Goal: Task Accomplishment & Management: Manage account settings

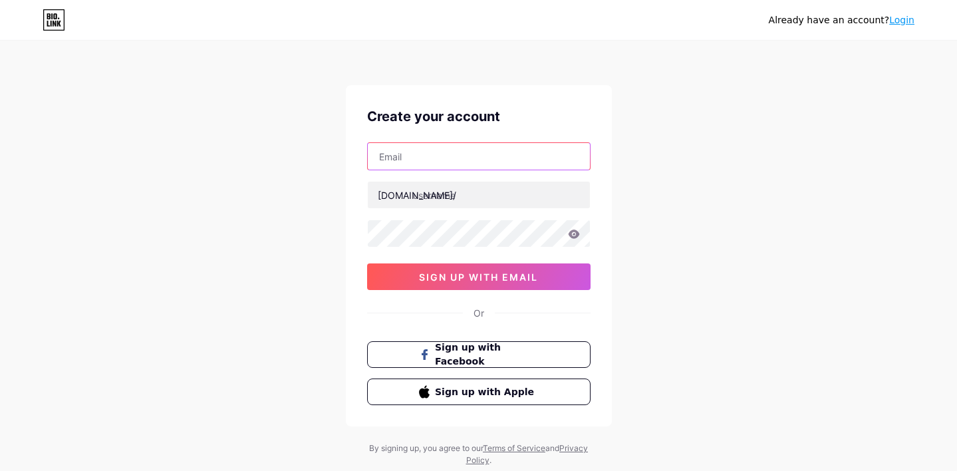
click at [420, 152] on input "text" at bounding box center [479, 156] width 222 height 27
type input "[EMAIL_ADDRESS][DOMAIN_NAME]"
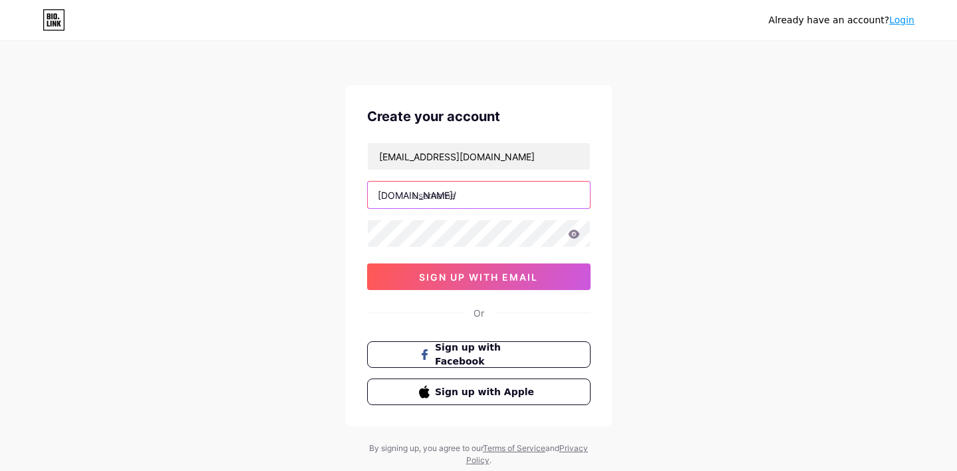
click at [455, 196] on input "text" at bounding box center [479, 195] width 222 height 27
type input "closesthotel"
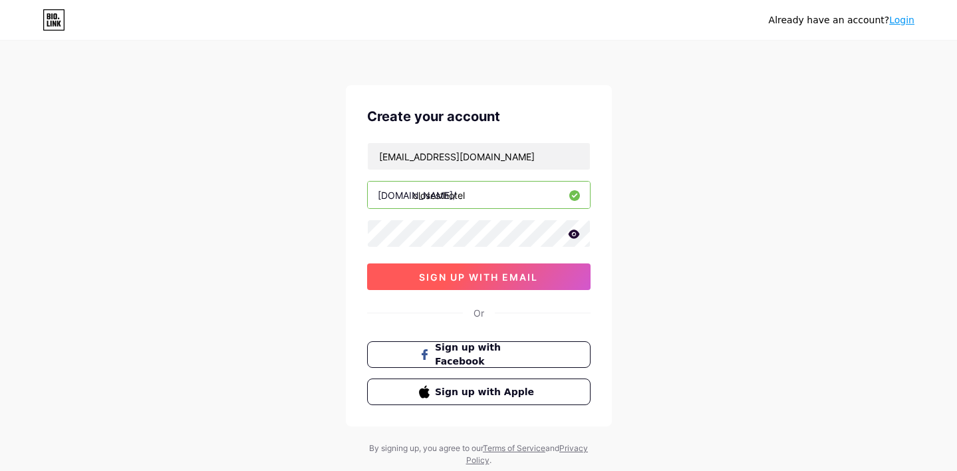
click at [513, 279] on span "sign up with email" at bounding box center [478, 276] width 119 height 11
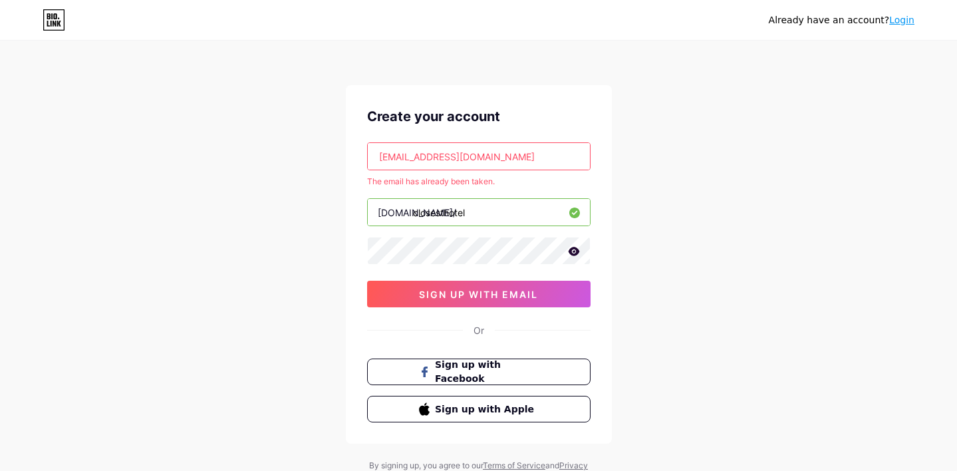
click at [907, 21] on link "Login" at bounding box center [901, 20] width 25 height 11
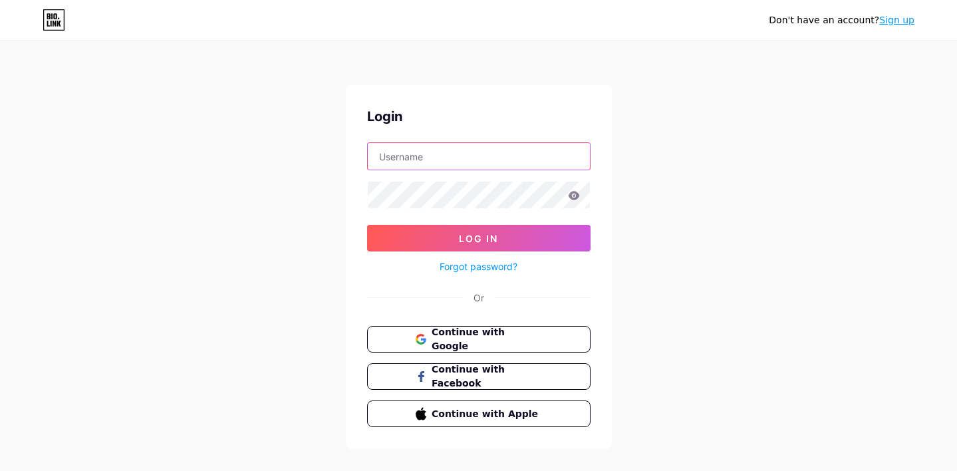
click at [398, 154] on input "text" at bounding box center [479, 156] width 222 height 27
click at [452, 170] on div at bounding box center [478, 156] width 223 height 28
click at [442, 156] on input "text" at bounding box center [479, 156] width 222 height 27
type input "[EMAIL_ADDRESS][DOMAIN_NAME]"
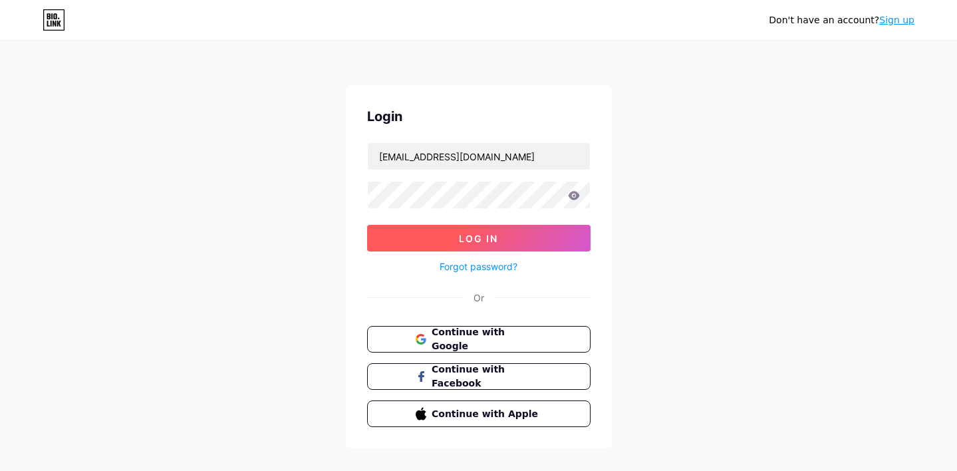
click at [423, 238] on button "Log In" at bounding box center [478, 238] width 223 height 27
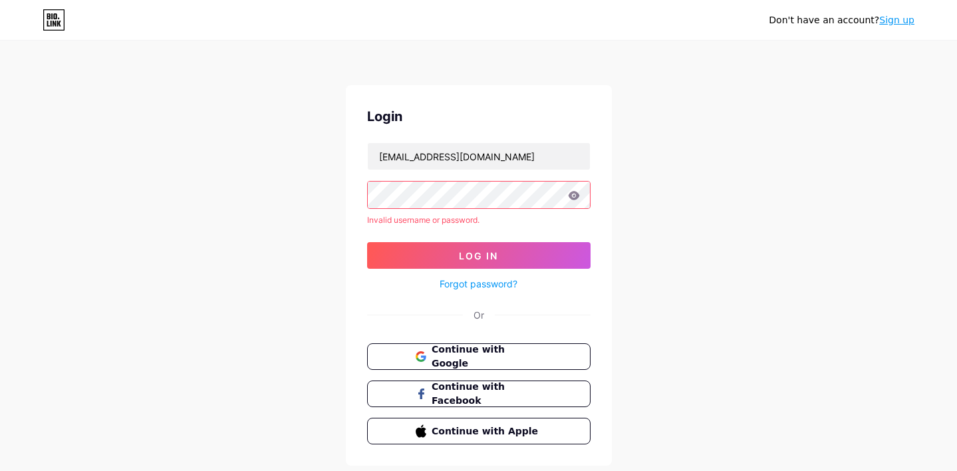
click at [571, 197] on icon at bounding box center [573, 195] width 11 height 9
click at [574, 194] on icon at bounding box center [574, 195] width 12 height 9
click at [577, 191] on icon at bounding box center [574, 195] width 12 height 9
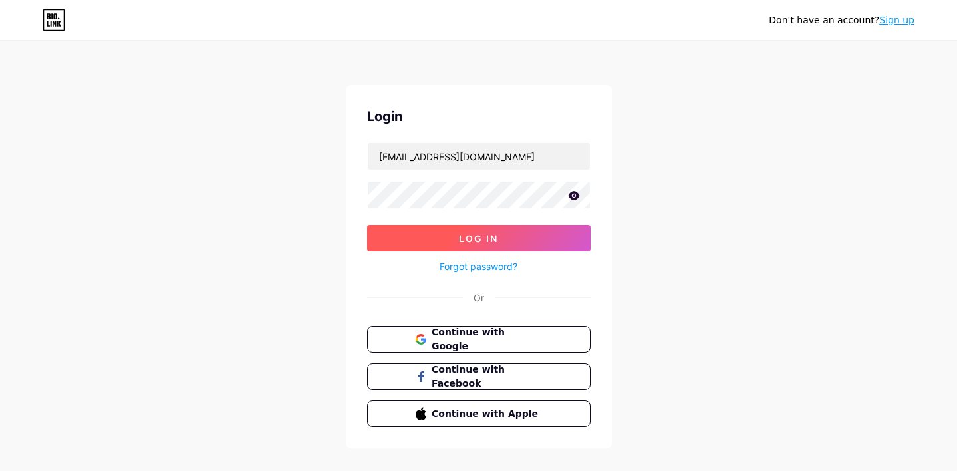
click at [501, 233] on button "Log In" at bounding box center [478, 238] width 223 height 27
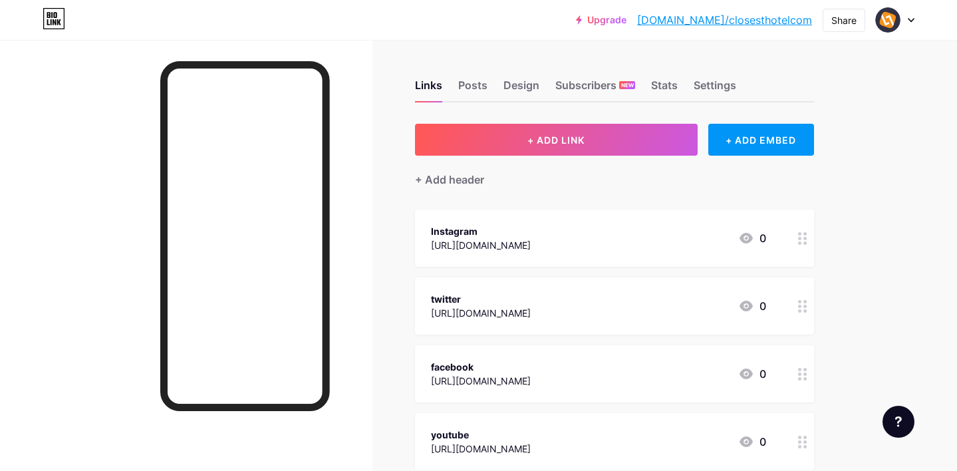
click at [912, 23] on div at bounding box center [895, 20] width 39 height 24
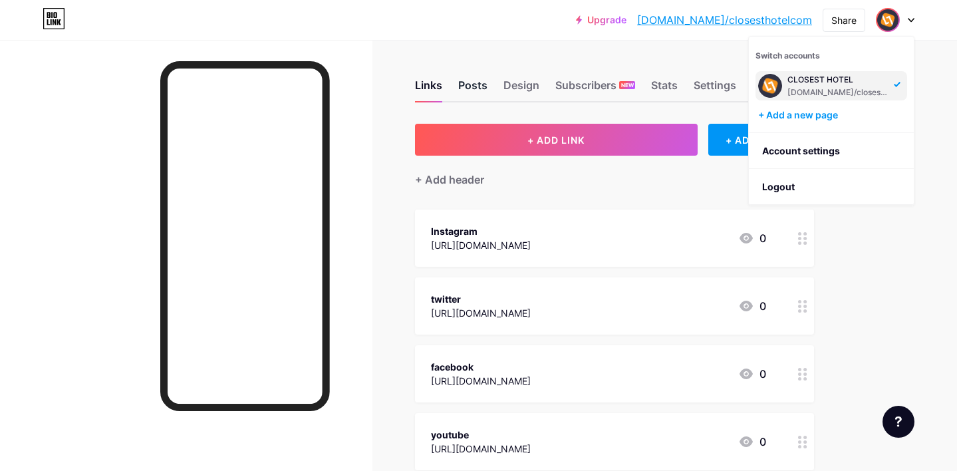
click at [482, 79] on div "Posts" at bounding box center [472, 89] width 29 height 24
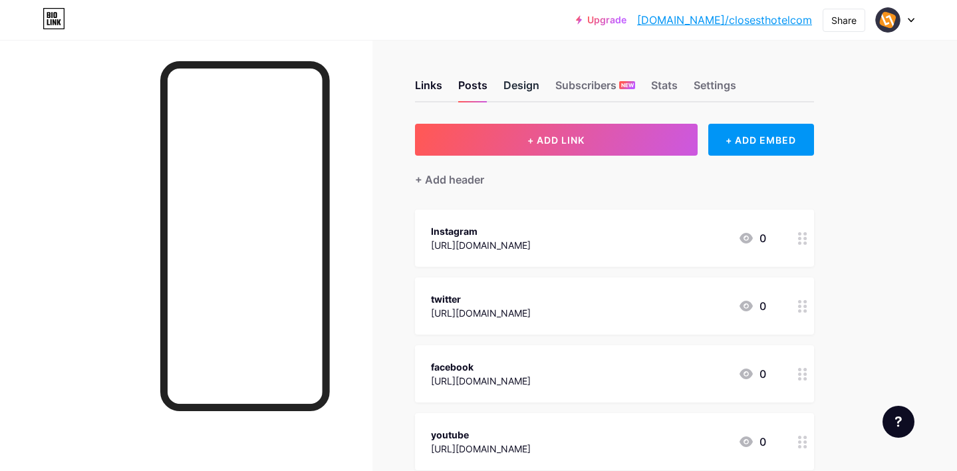
click at [519, 89] on div "Design" at bounding box center [521, 89] width 36 height 24
click at [714, 82] on div "Settings" at bounding box center [715, 89] width 43 height 24
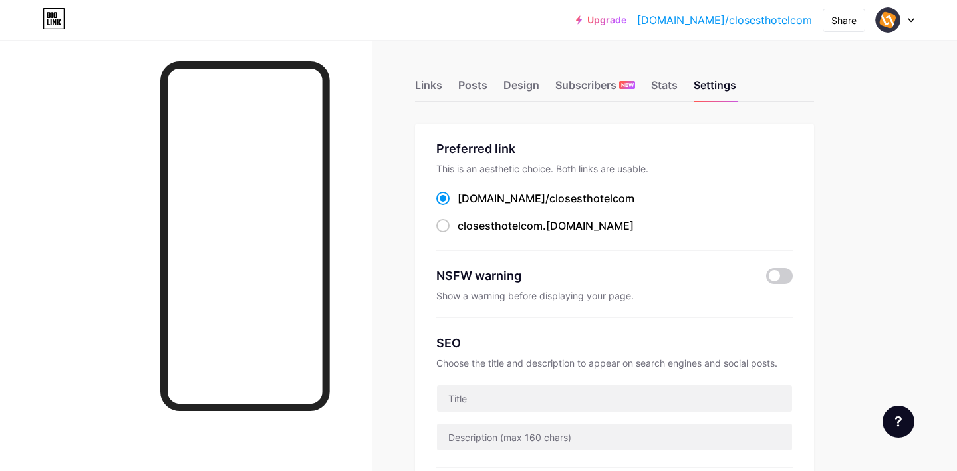
click at [906, 26] on div at bounding box center [895, 20] width 39 height 24
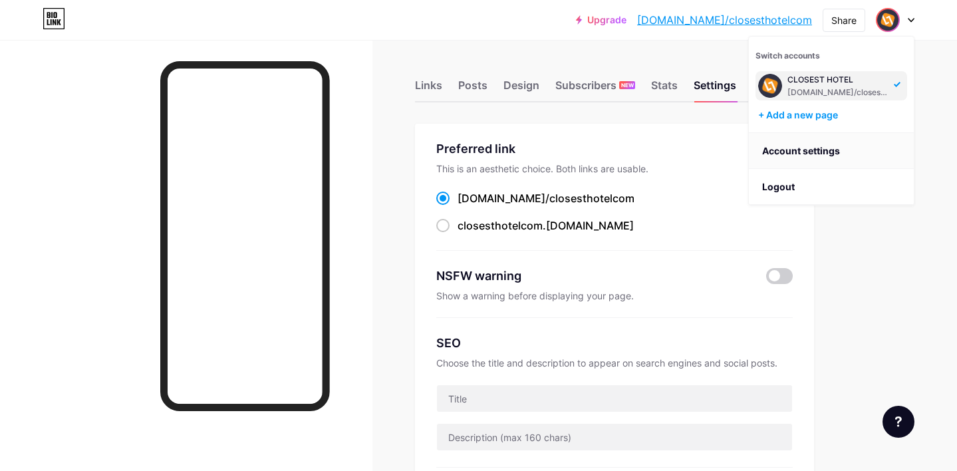
click at [774, 148] on link "Account settings" at bounding box center [831, 151] width 165 height 36
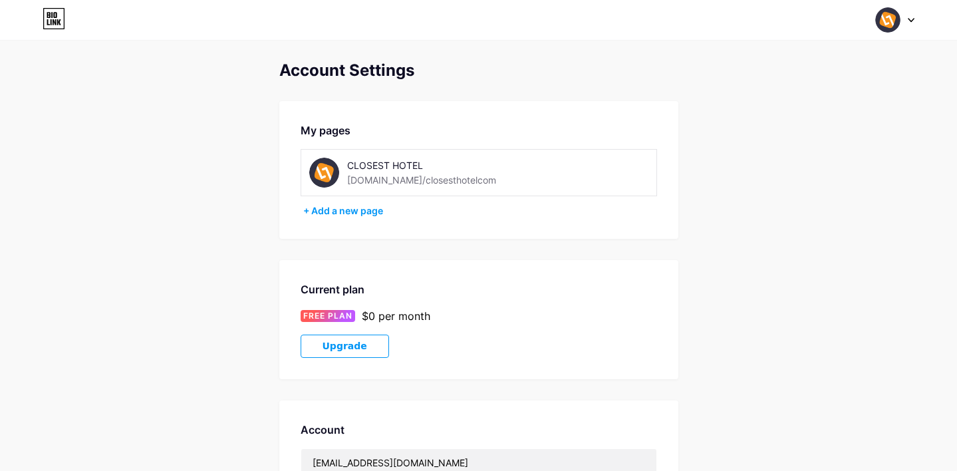
click at [412, 170] on div "CLOSEST HOTEL" at bounding box center [441, 165] width 188 height 14
click at [424, 161] on div "CLOSEST HOTEL" at bounding box center [441, 165] width 188 height 14
click at [348, 211] on div "+ Add a new page" at bounding box center [480, 210] width 354 height 13
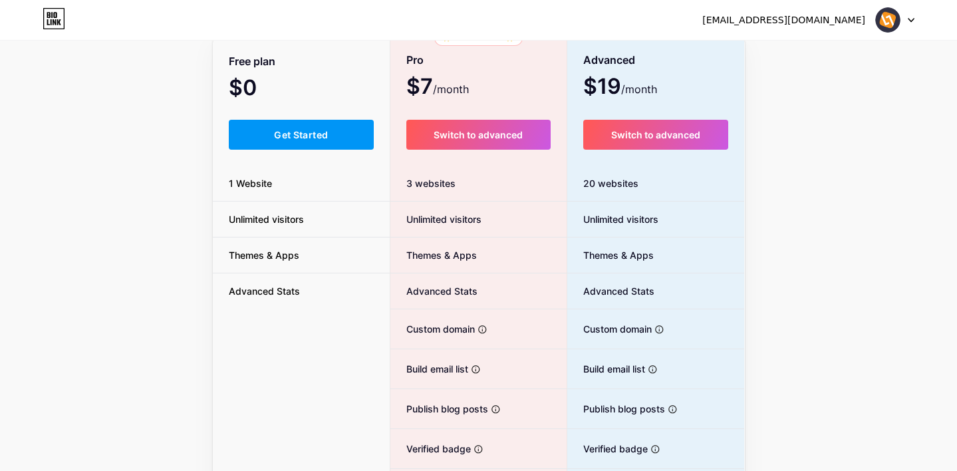
scroll to position [109, 0]
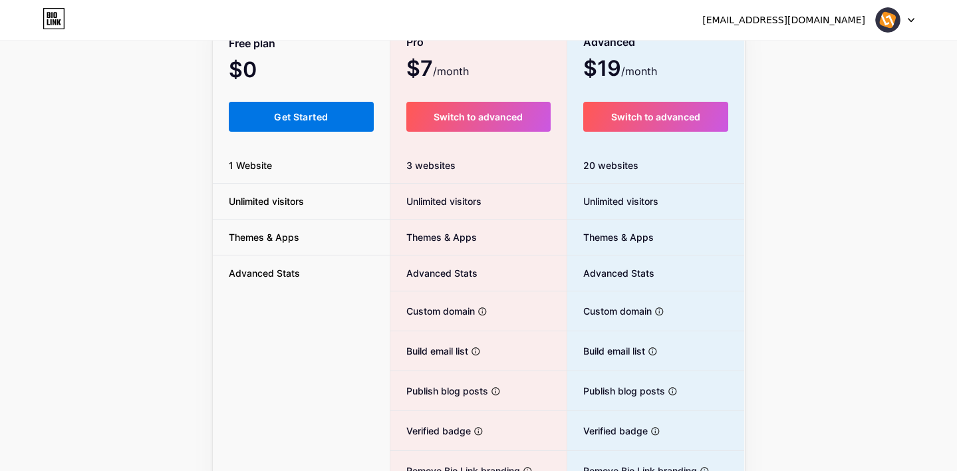
click at [301, 124] on button "Get Started" at bounding box center [302, 117] width 146 height 30
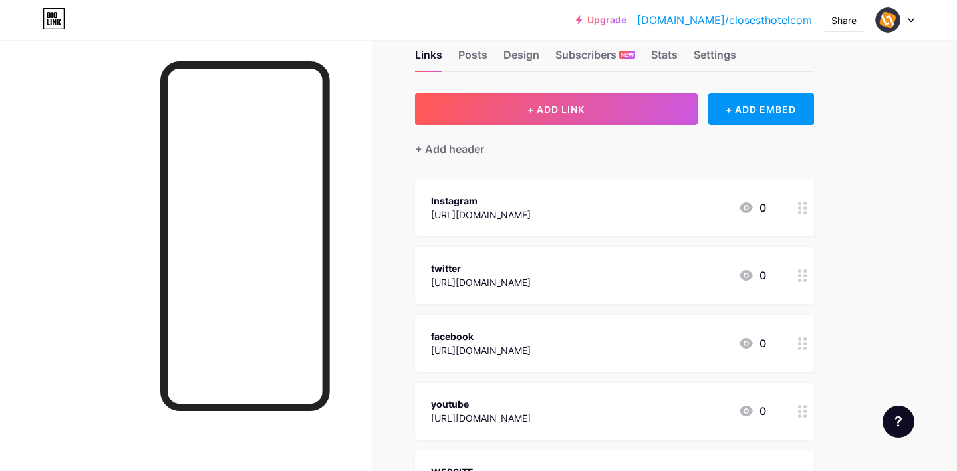
scroll to position [47, 0]
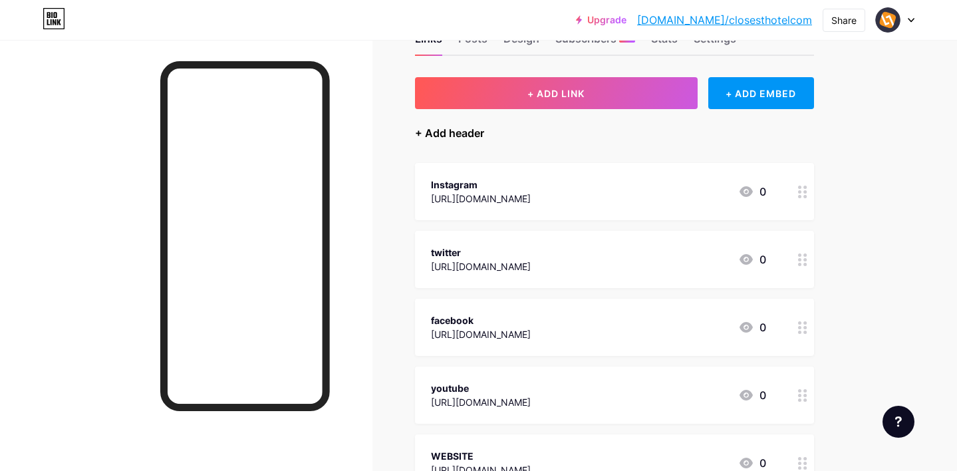
click at [449, 130] on div "+ Add header" at bounding box center [449, 133] width 69 height 16
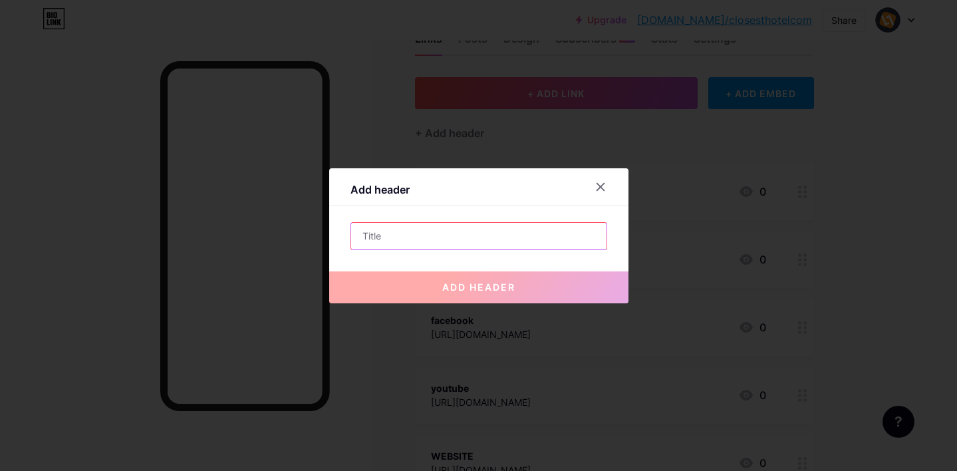
click at [390, 233] on input "text" at bounding box center [478, 236] width 255 height 27
paste input "Cheapest hotel deals"
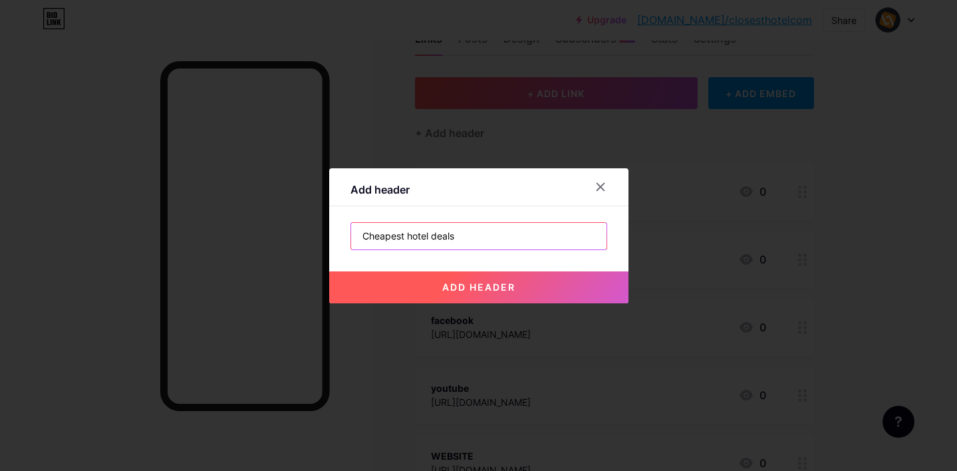
type input "Cheapest hotel deals"
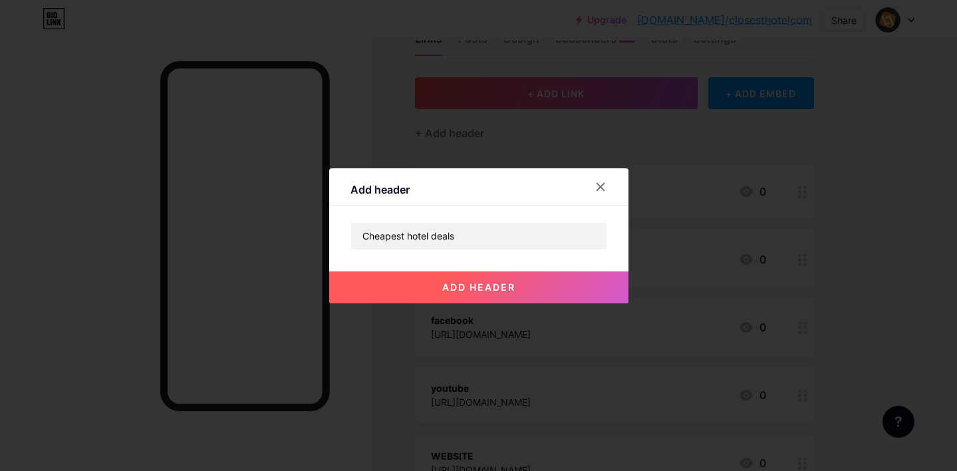
click at [459, 295] on button "add header" at bounding box center [478, 287] width 299 height 32
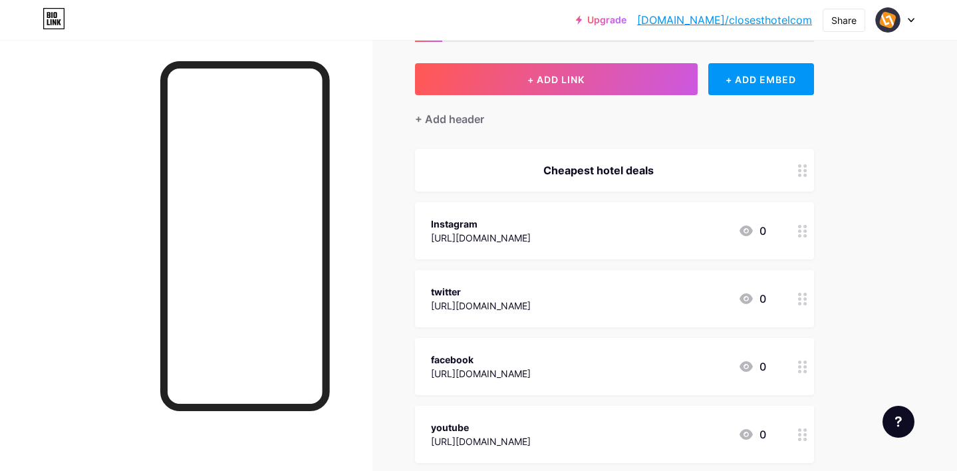
scroll to position [0, 0]
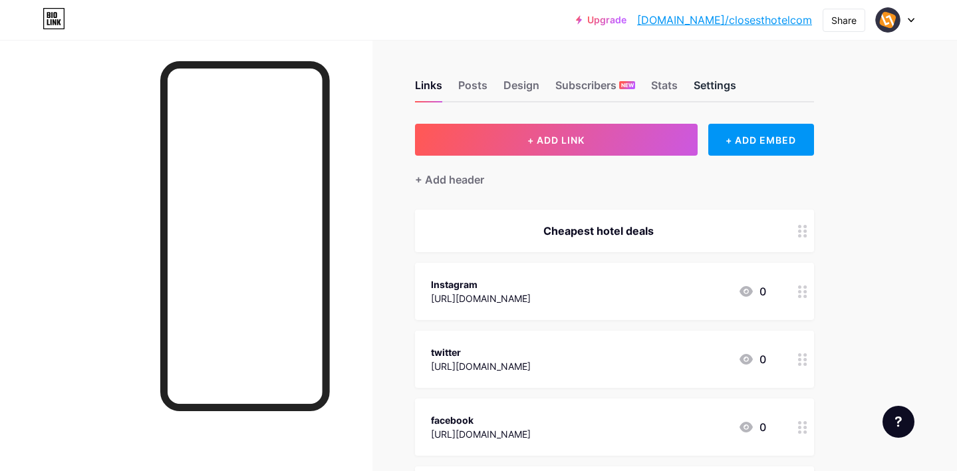
click at [700, 91] on div "Settings" at bounding box center [715, 89] width 43 height 24
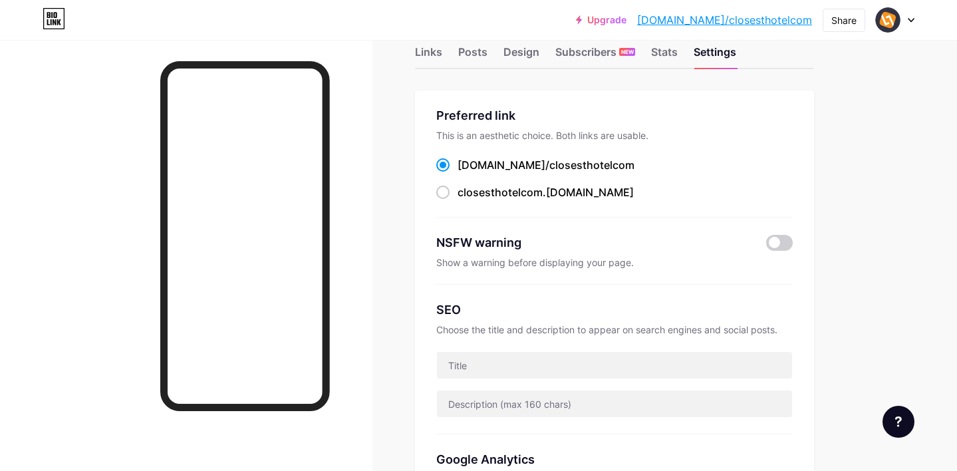
scroll to position [43, 0]
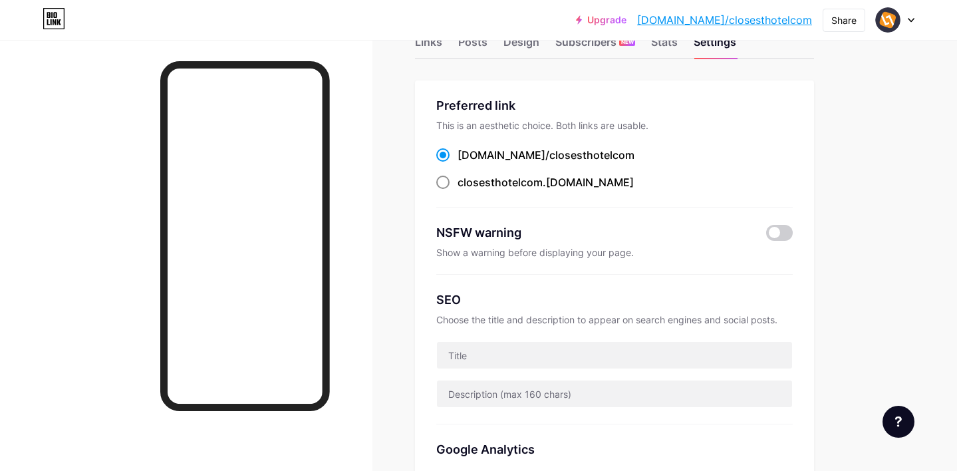
click at [446, 184] on span at bounding box center [442, 182] width 13 height 13
click at [458, 190] on input "closesthotelcom .[DOMAIN_NAME]" at bounding box center [462, 194] width 9 height 9
radio input "true"
click at [446, 150] on span at bounding box center [442, 154] width 13 height 13
click at [458, 163] on input "[DOMAIN_NAME]/ closesthotelcom" at bounding box center [462, 167] width 9 height 9
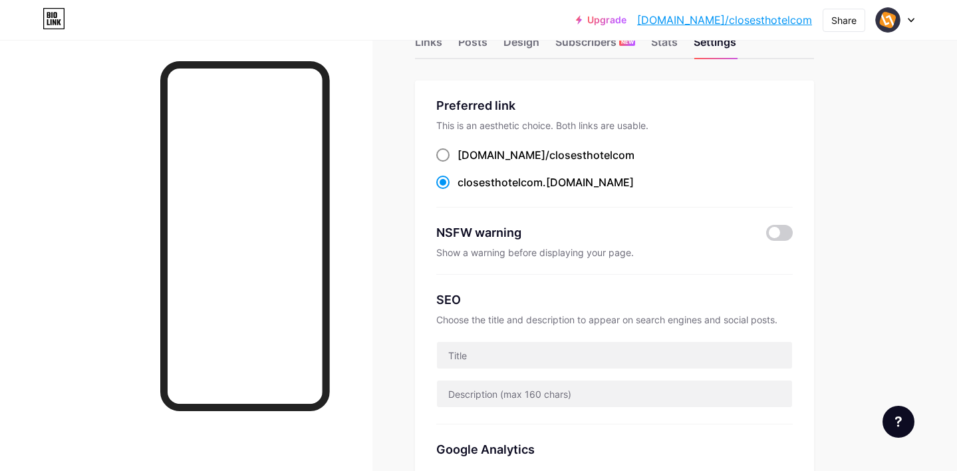
radio input "true"
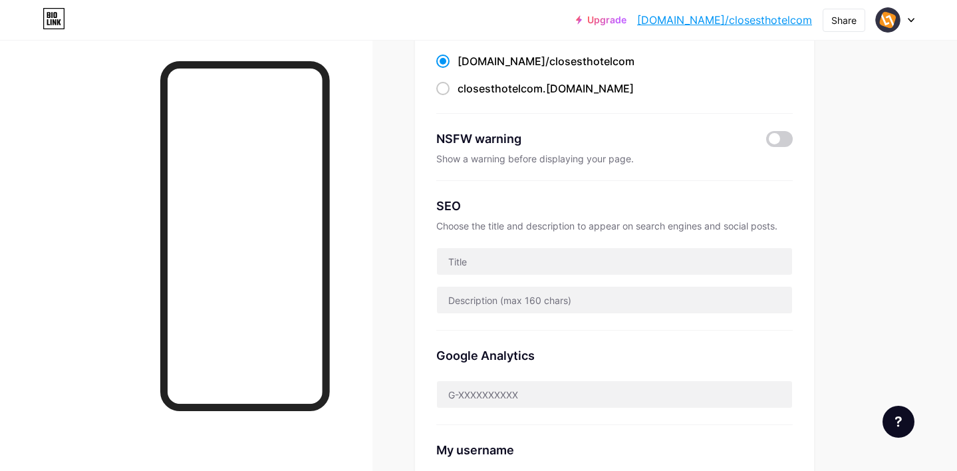
scroll to position [138, 0]
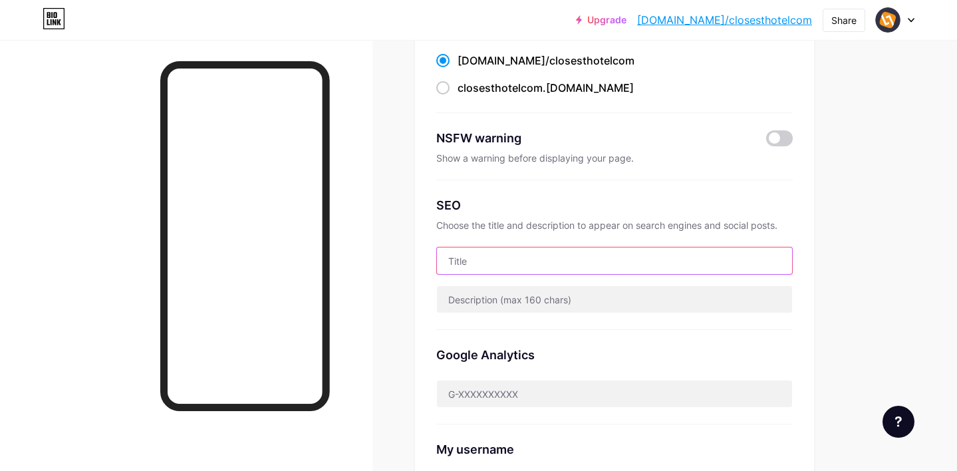
click at [509, 255] on input "text" at bounding box center [614, 260] width 355 height 27
paste input "Cheapest hotel deals"
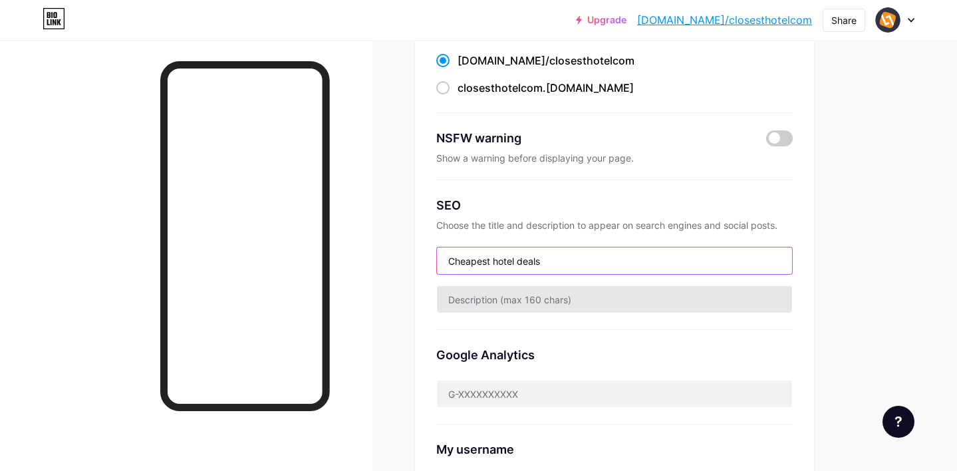
type input "Cheapest hotel deals"
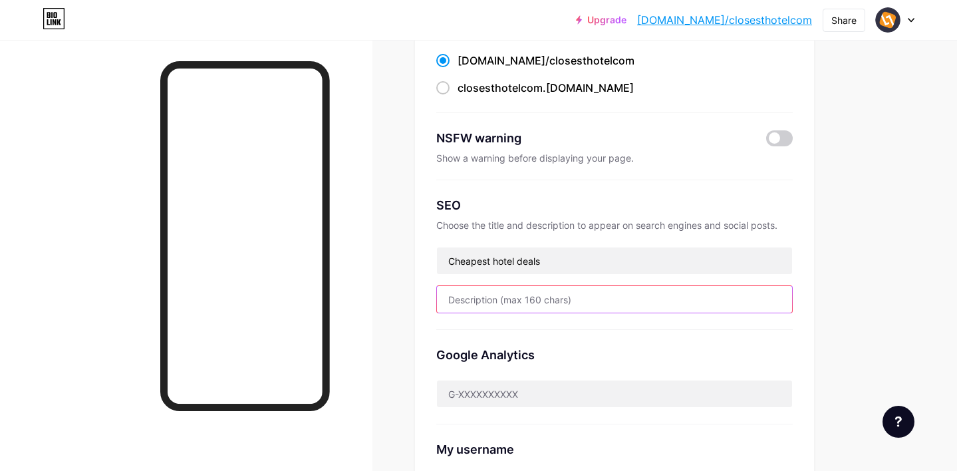
click at [521, 294] on input "text" at bounding box center [614, 299] width 355 height 27
click at [460, 300] on input "text" at bounding box center [614, 299] width 355 height 27
paste input ""Find the cheapest hotel deals with ClosestHotel We help you compare prices and…"
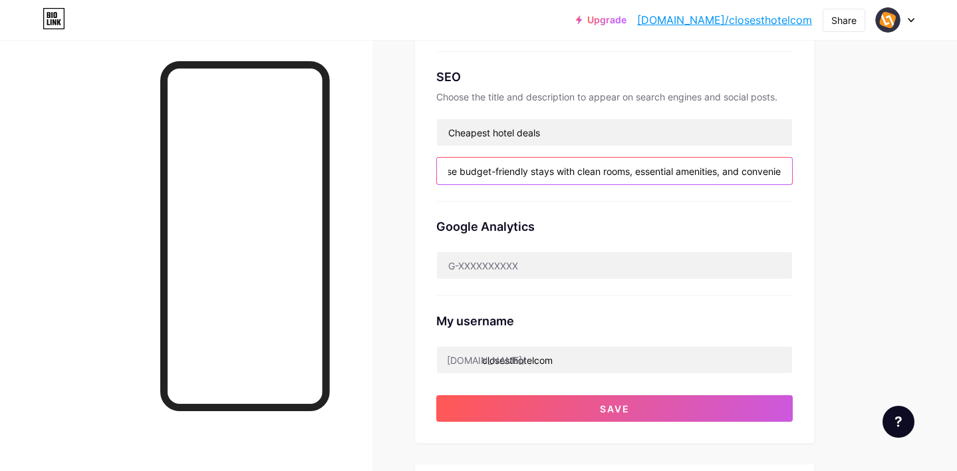
scroll to position [281, 0]
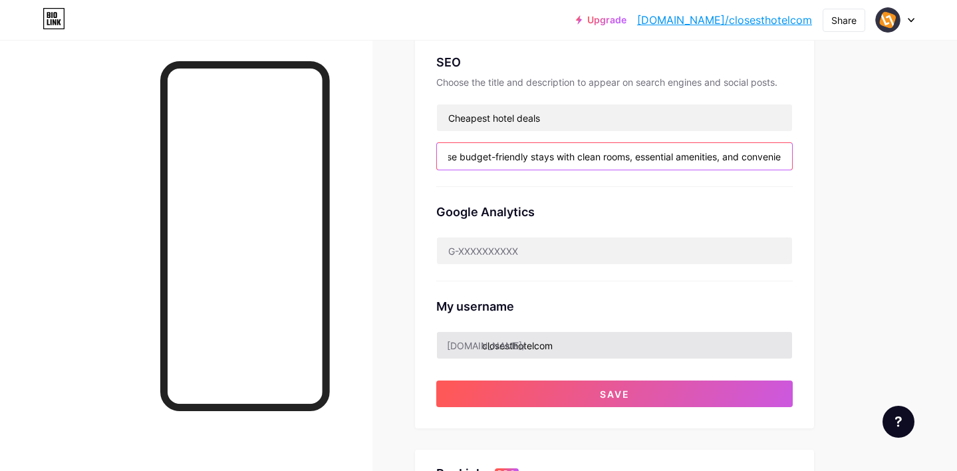
type input ""Find the cheapest hotel deals with ClosestHotel We help you compare prices and…"
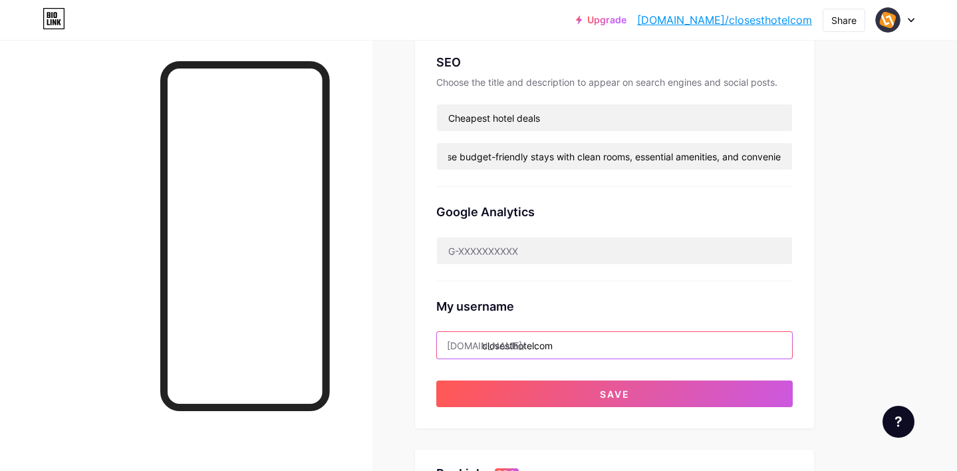
scroll to position [0, 0]
drag, startPoint x: 567, startPoint y: 344, endPoint x: 481, endPoint y: 344, distance: 85.8
click at [481, 344] on input "closesthotelcom" at bounding box center [614, 345] width 355 height 27
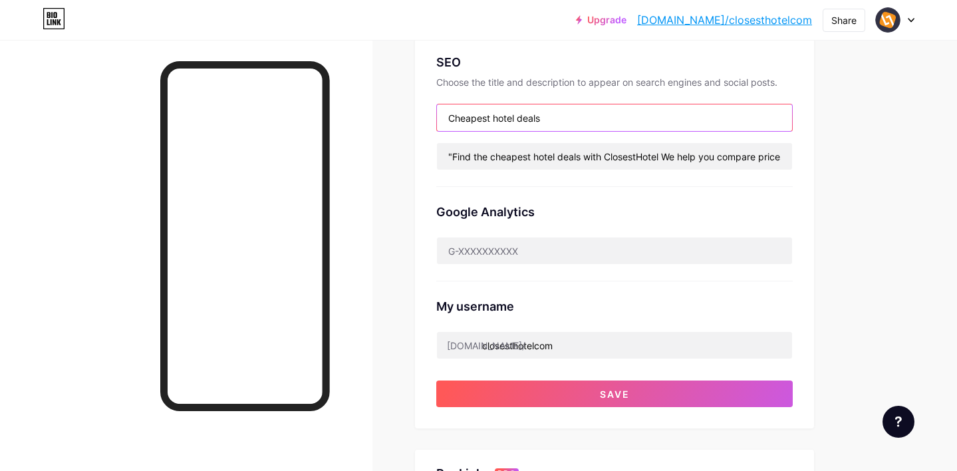
drag, startPoint x: 554, startPoint y: 114, endPoint x: 451, endPoint y: 111, distance: 103.1
click at [451, 111] on input "Cheapest hotel deals" at bounding box center [614, 117] width 355 height 27
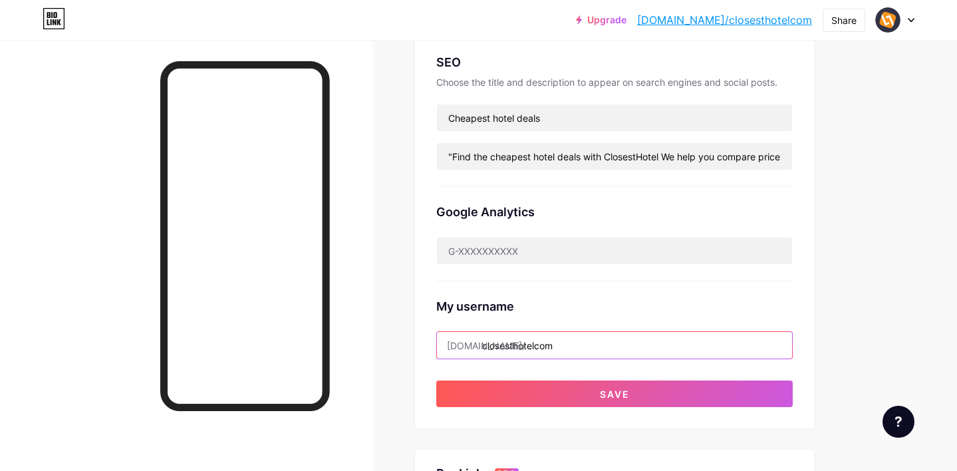
drag, startPoint x: 556, startPoint y: 339, endPoint x: 484, endPoint y: 340, distance: 72.5
click at [484, 340] on input "closesthotelcom" at bounding box center [614, 345] width 355 height 27
paste input "heapesthotel deals"
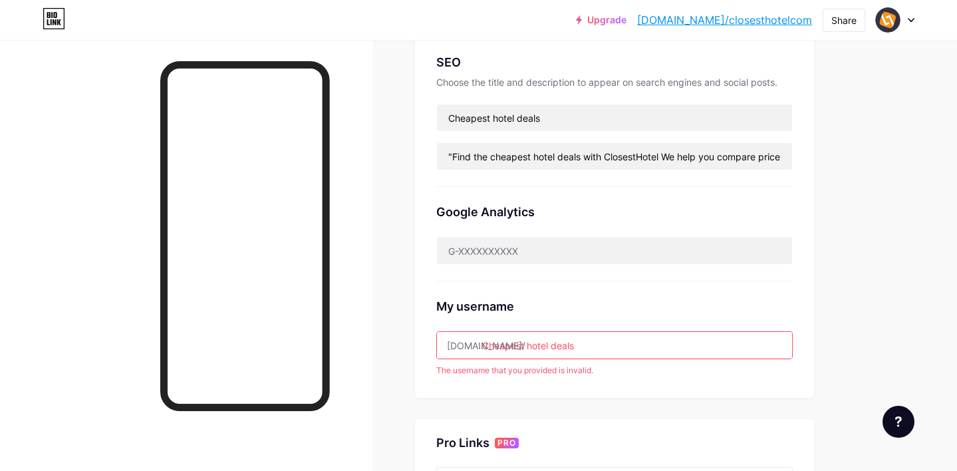
click at [551, 345] on input "Cheapest hotel deals" at bounding box center [614, 345] width 355 height 27
click at [559, 396] on div "Preferred link This is an aesthetic choice. Both links are usable. [DOMAIN_NAME…" at bounding box center [614, 120] width 399 height 555
click at [586, 344] on input "Cheapest hoteldeals" at bounding box center [614, 345] width 355 height 27
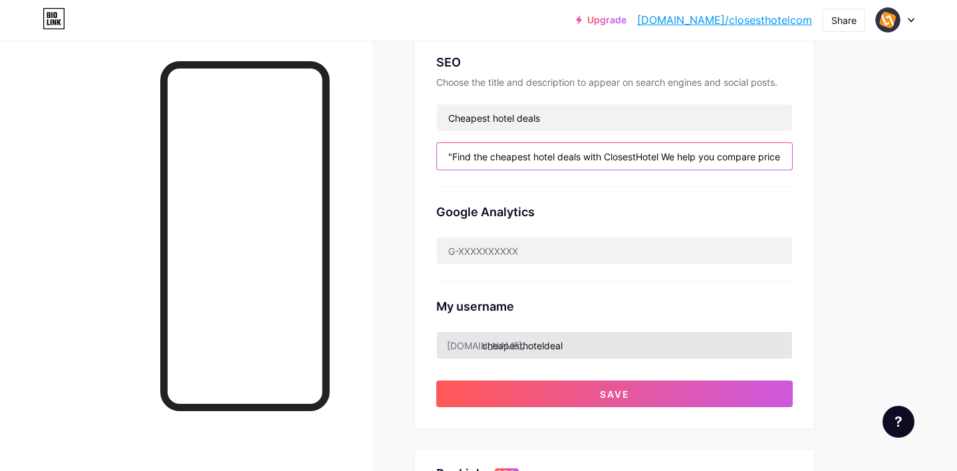
type input "cheapesthoteldeal"
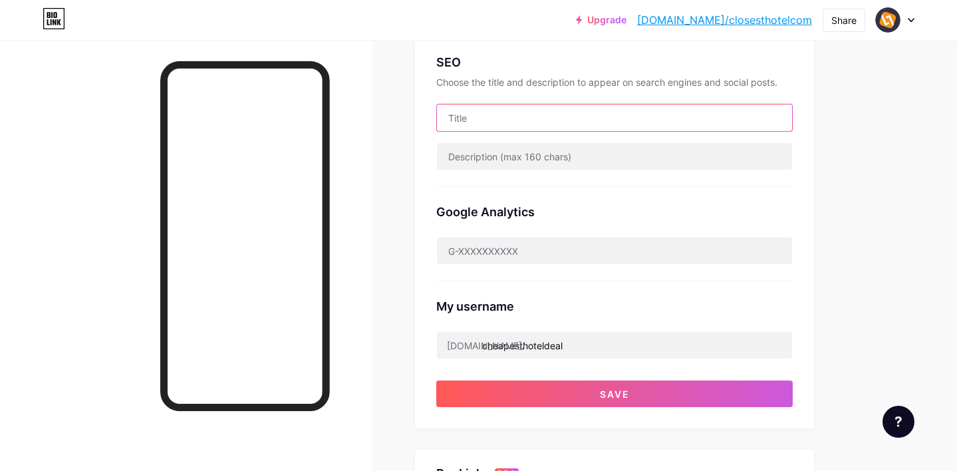
click at [500, 115] on input "text" at bounding box center [614, 117] width 355 height 27
paste input "Cheapest hotel deals"
type input "Cheapest hotel deals"
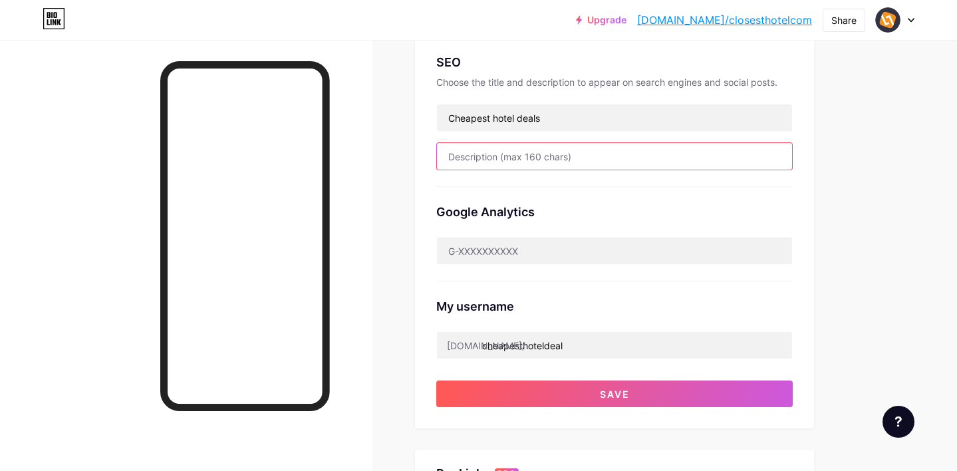
click at [570, 154] on input "text" at bounding box center [614, 156] width 355 height 27
click at [472, 156] on input "text" at bounding box center [614, 156] width 355 height 27
paste input ""Find the cheapest hotel deals with ClosestHotel We help you compare prices and…"
drag, startPoint x: 720, startPoint y: 158, endPoint x: 807, endPoint y: 158, distance: 86.5
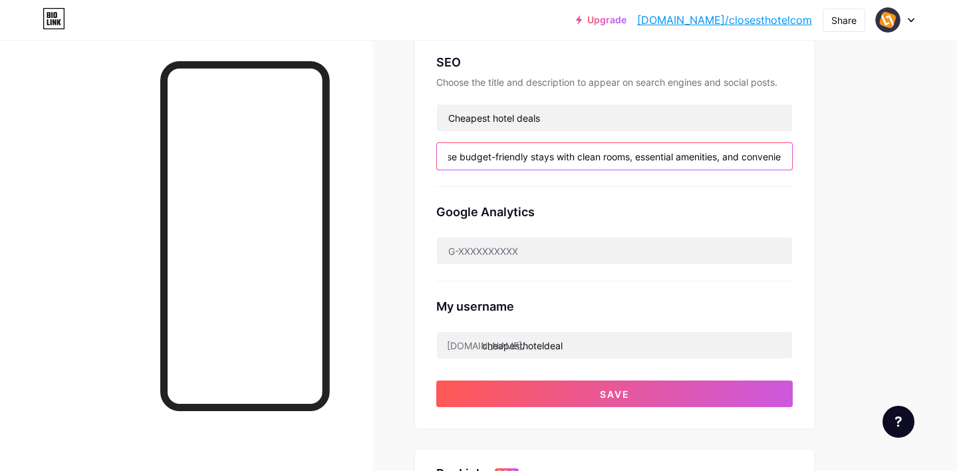
click at [807, 158] on div "Preferred link This is an aesthetic choice. Both links are usable. [DOMAIN_NAME…" at bounding box center [614, 135] width 399 height 585
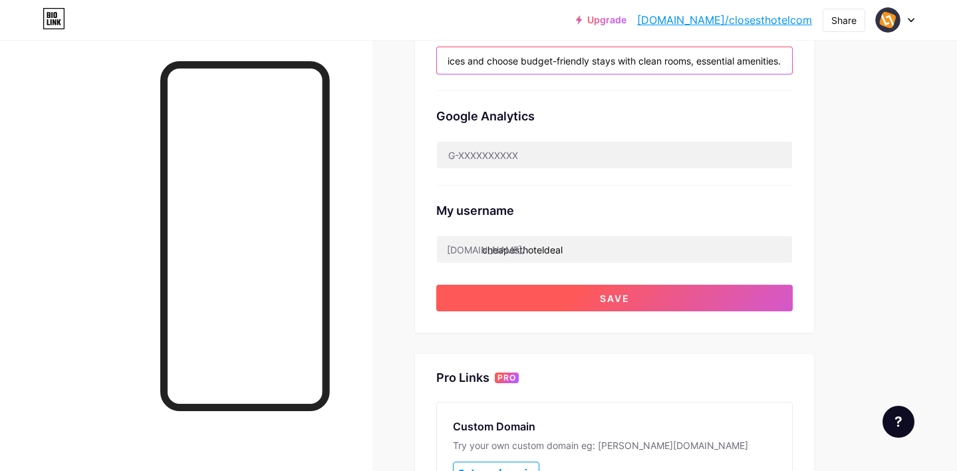
scroll to position [394, 0]
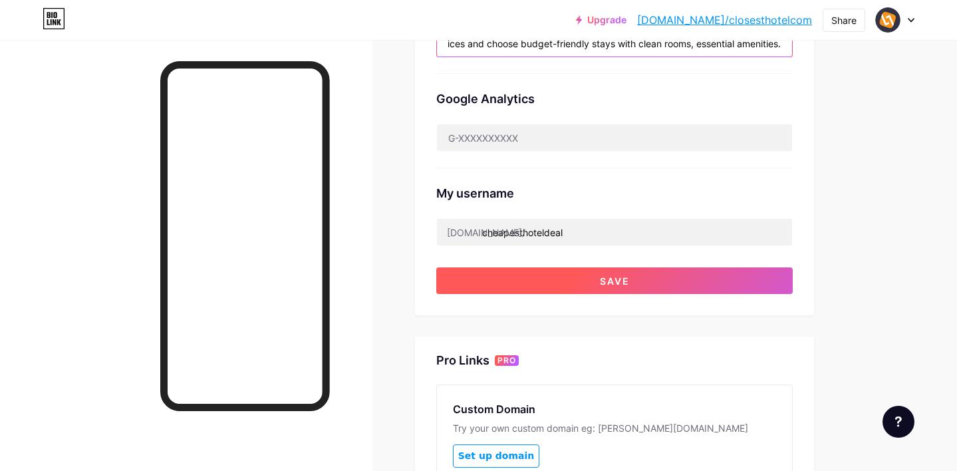
type input ""Find the cheapest hotel deals with ClosestHotel We help you compare prices and…"
click at [592, 277] on button "Save" at bounding box center [614, 280] width 356 height 27
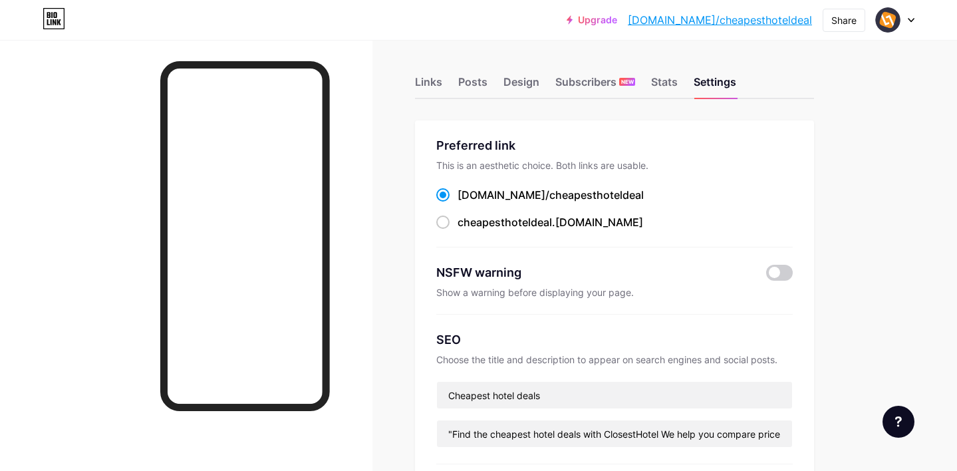
scroll to position [0, 0]
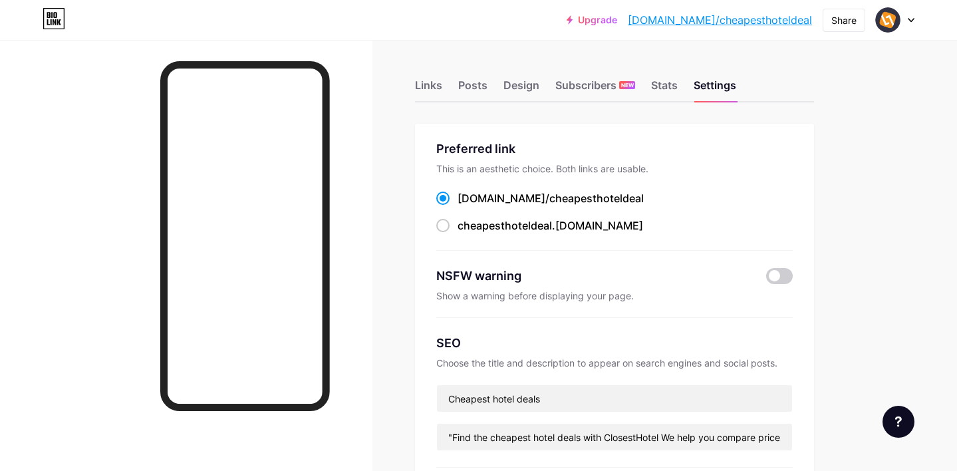
click at [762, 24] on link "[DOMAIN_NAME]/cheapesthoteldeal" at bounding box center [720, 20] width 184 height 16
